Goal: Find specific page/section: Find specific page/section

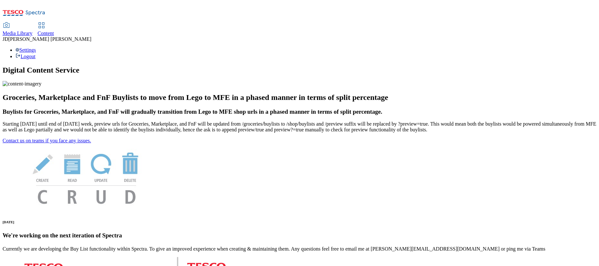
click at [54, 31] on span "Content" at bounding box center [46, 33] width 16 height 5
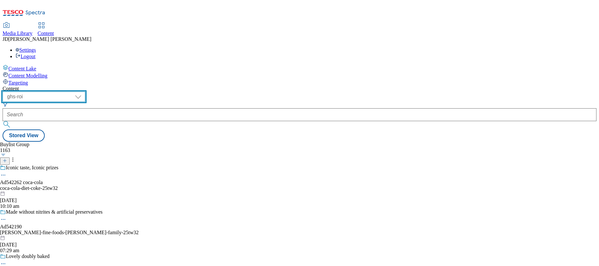
click at [85, 92] on select "ghs-roi ghs-uk" at bounding box center [44, 97] width 83 height 10
select select "ghs-uk"
click at [84, 92] on select "ghs-roi ghs-uk" at bounding box center [44, 97] width 83 height 10
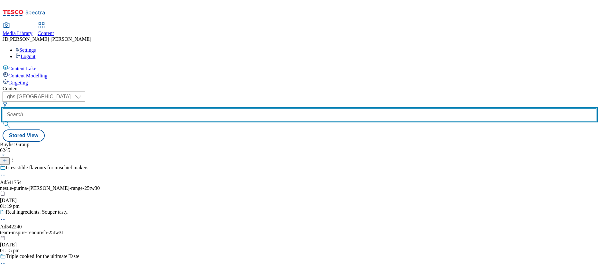
click at [149, 108] on input "text" at bounding box center [300, 114] width 594 height 13
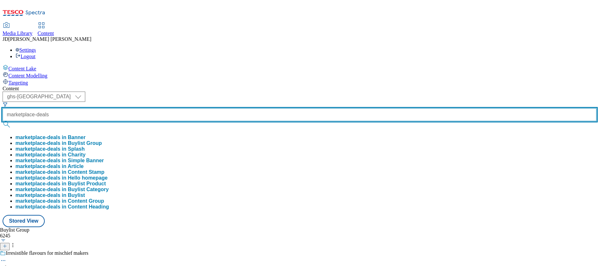
type input "marketplace-deals"
click at [3, 121] on button "submit" at bounding box center [7, 124] width 9 height 6
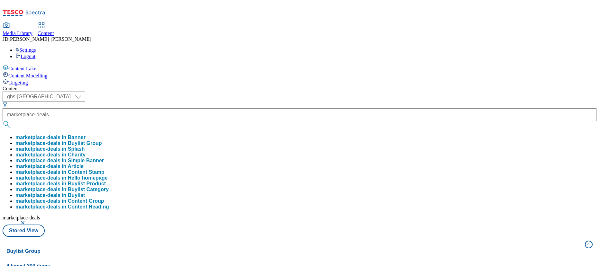
click at [102, 141] on button "marketplace-deals in Buylist Group" at bounding box center [58, 144] width 87 height 6
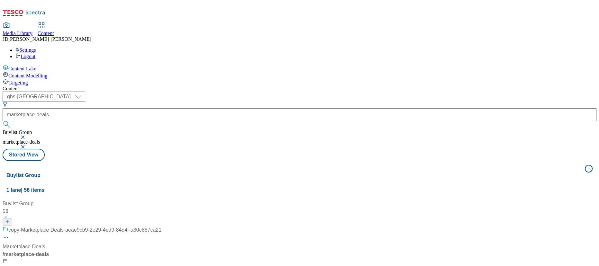
scroll to position [29, 0]
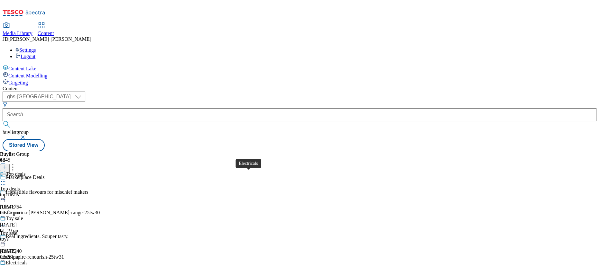
scroll to position [58, 0]
click at [47, 236] on div "toys" at bounding box center [23, 239] width 47 height 6
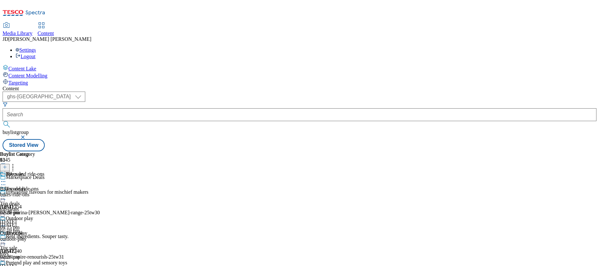
click at [67, 192] on div "bikes-ride-ons" at bounding box center [33, 195] width 67 height 6
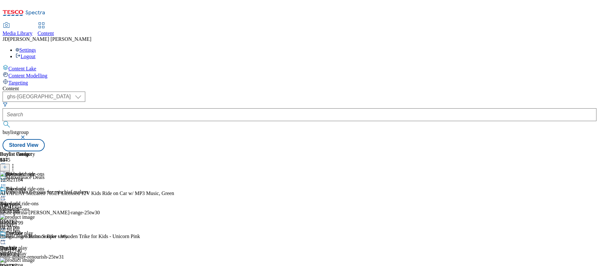
click at [4, 196] on circle at bounding box center [3, 196] width 1 height 1
click at [415, 92] on div "( optional ) ghs-roi ghs-uk ghs-uk buylistgroup Stored View" at bounding box center [300, 122] width 594 height 60
click at [6, 193] on icon at bounding box center [3, 196] width 6 height 6
click at [409, 86] on div "Content ( optional ) ghs-roi ghs-uk ghs-uk buylistgroup Stored View Buylist Gro…" at bounding box center [300, 119] width 594 height 66
click at [16, 163] on icon at bounding box center [13, 166] width 6 height 6
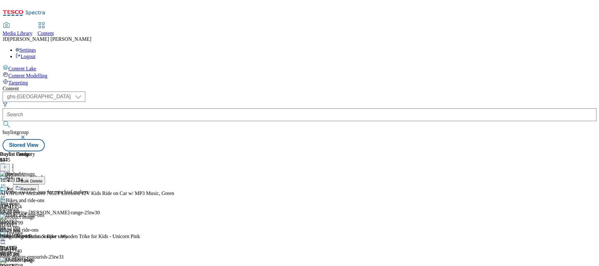
click at [425, 92] on div "( optional ) ghs-roi ghs-uk ghs-uk buylistgroup Stored View" at bounding box center [300, 122] width 594 height 60
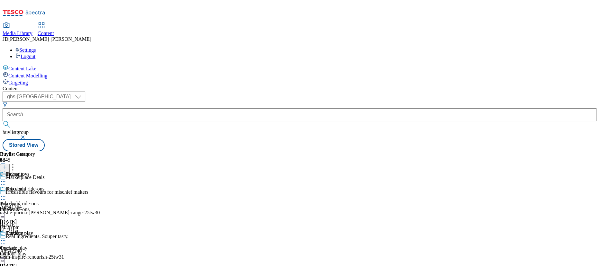
scroll to position [127, 0]
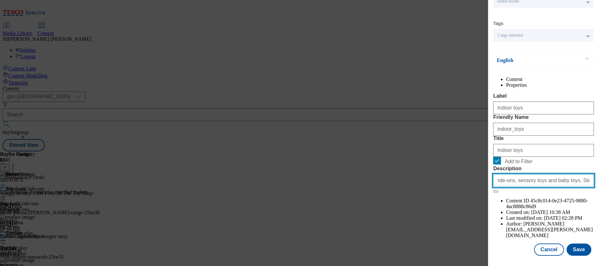
scroll to position [0, 203]
drag, startPoint x: 495, startPoint y: 225, endPoint x: 603, endPoint y: 224, distance: 107.8
click at [599, 154] on html "Icons icon_account icon_add icon_backward_link icon_basket icon_benefits icon_c…" at bounding box center [299, 77] width 599 height 154
click at [586, 187] on input "Discover top deals on toys in our Marketplace Toy sale. Browse a wide range of …" at bounding box center [543, 180] width 101 height 13
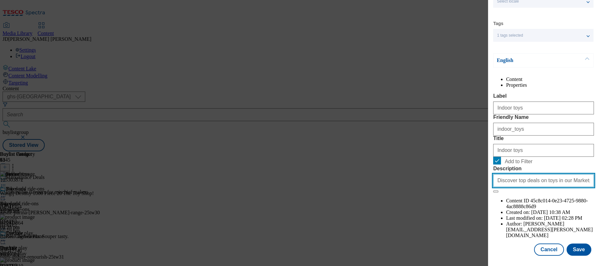
drag, startPoint x: 586, startPoint y: 222, endPoint x: 474, endPoint y: 222, distance: 112.6
click at [474, 222] on div "Edit Buylist Category Locale Select locale English Welsh Tags 1 tags selected f…" at bounding box center [299, 133] width 599 height 266
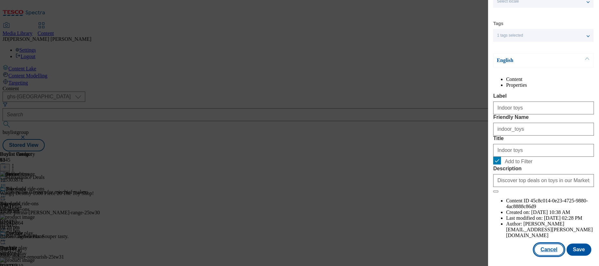
drag, startPoint x: 540, startPoint y: 250, endPoint x: 530, endPoint y: 243, distance: 12.2
click at [540, 250] on button "Cancel" at bounding box center [549, 250] width 30 height 12
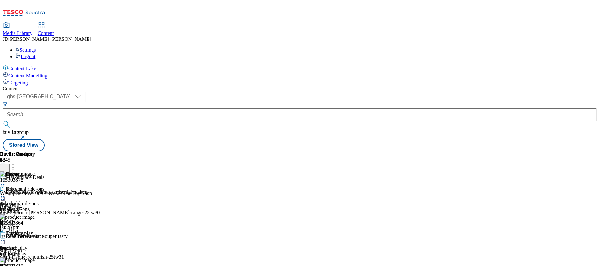
drag, startPoint x: 274, startPoint y: 39, endPoint x: 278, endPoint y: 33, distance: 7.1
click at [278, 86] on div "Content ( optional ) ghs-roi ghs-uk ghs-uk buylistgroup Stored View Buylist Gro…" at bounding box center [300, 119] width 594 height 66
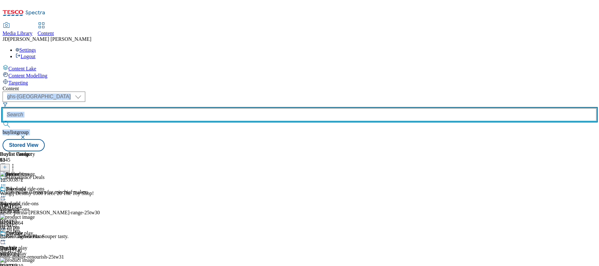
click at [169, 108] on input "text" at bounding box center [300, 114] width 594 height 13
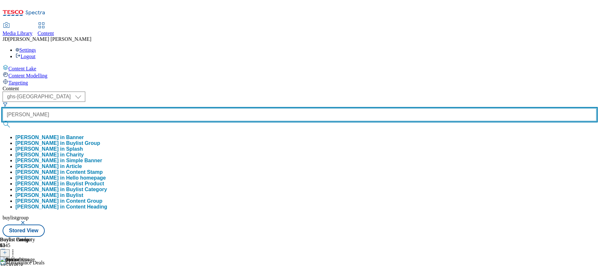
type input "jens"
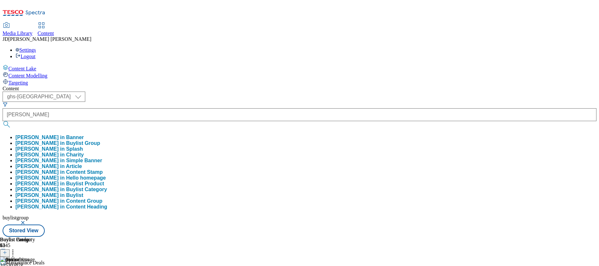
click at [100, 141] on button "jens in Buylist Group" at bounding box center [57, 144] width 85 height 6
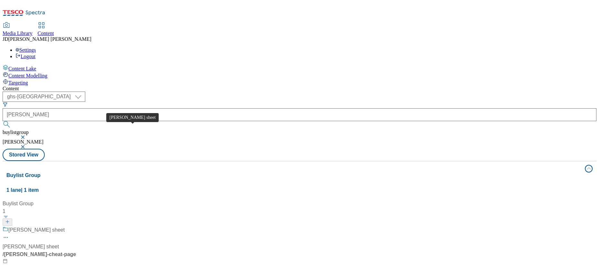
click at [65, 226] on div "Jens cheat sheet" at bounding box center [36, 230] width 56 height 8
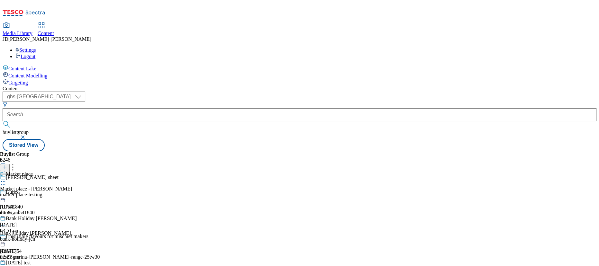
scroll to position [39, 0]
click at [31, 260] on div "halloween test" at bounding box center [18, 263] width 25 height 6
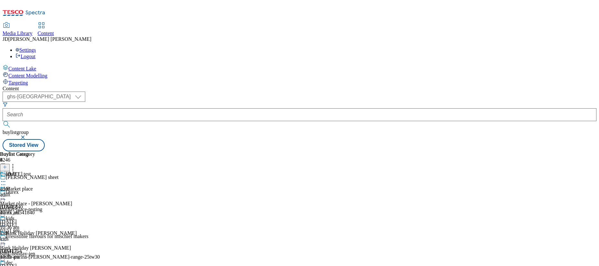
click at [77, 251] on div "bank-holiday-jen" at bounding box center [38, 254] width 77 height 6
